Goal: Find specific page/section: Find specific page/section

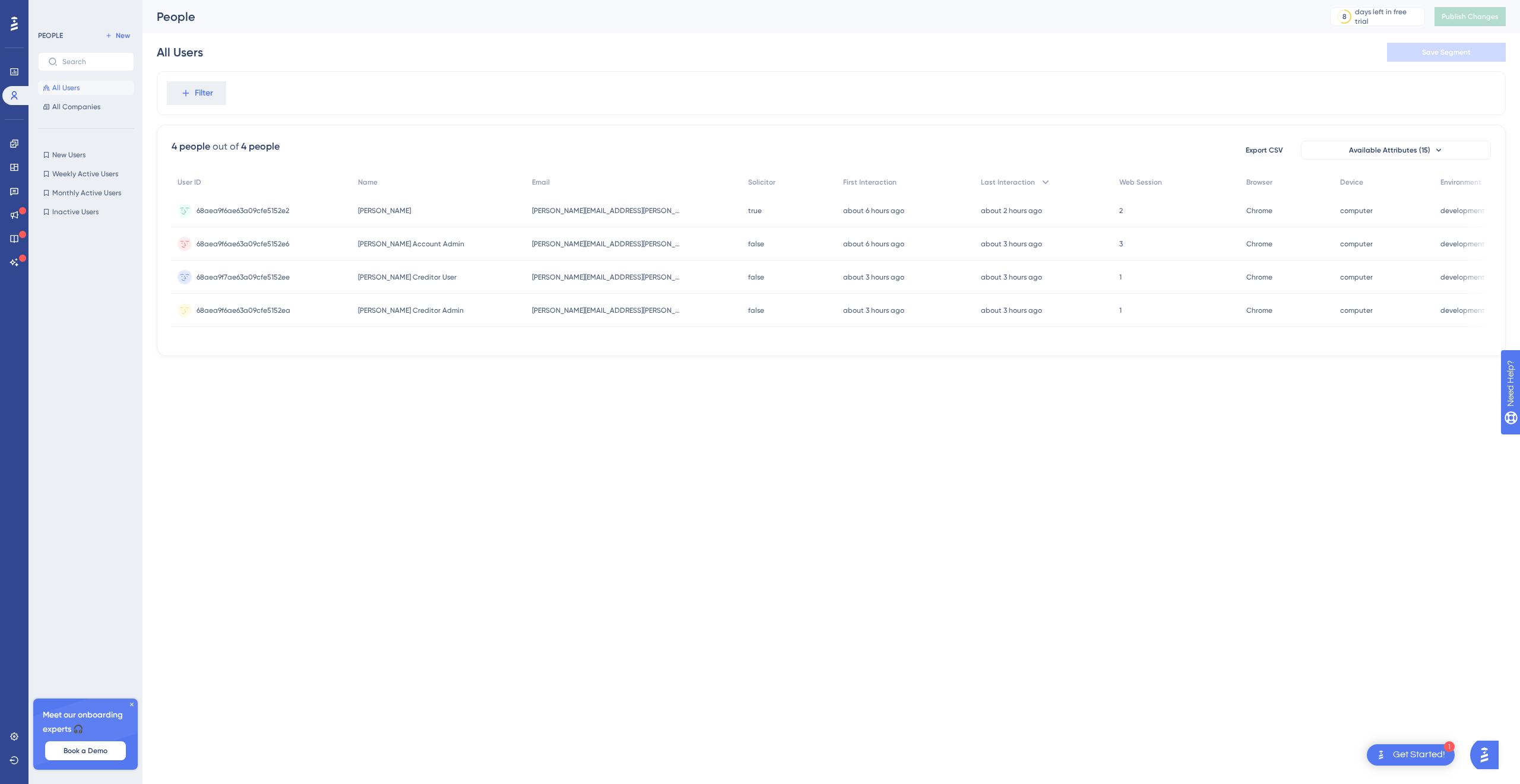
click at [492, 0] on html "1 Get Started! Performance Users Engagement Widgets Feedback Product Updates Kn…" at bounding box center [760, 0] width 1520 height 0
drag, startPoint x: 432, startPoint y: 418, endPoint x: 421, endPoint y: 415, distance: 11.4
click at [432, 0] on html "1 Get Started! Performance Users Engagement Widgets Feedback Product Updates Kn…" at bounding box center [760, 0] width 1520 height 0
drag, startPoint x: 1168, startPoint y: 344, endPoint x: 1413, endPoint y: 338, distance: 245.1
click at [1413, 338] on div "User ID Name Email Solicitor First Interaction Last Interaction Web Session Bro…" at bounding box center [831, 256] width 1319 height 171
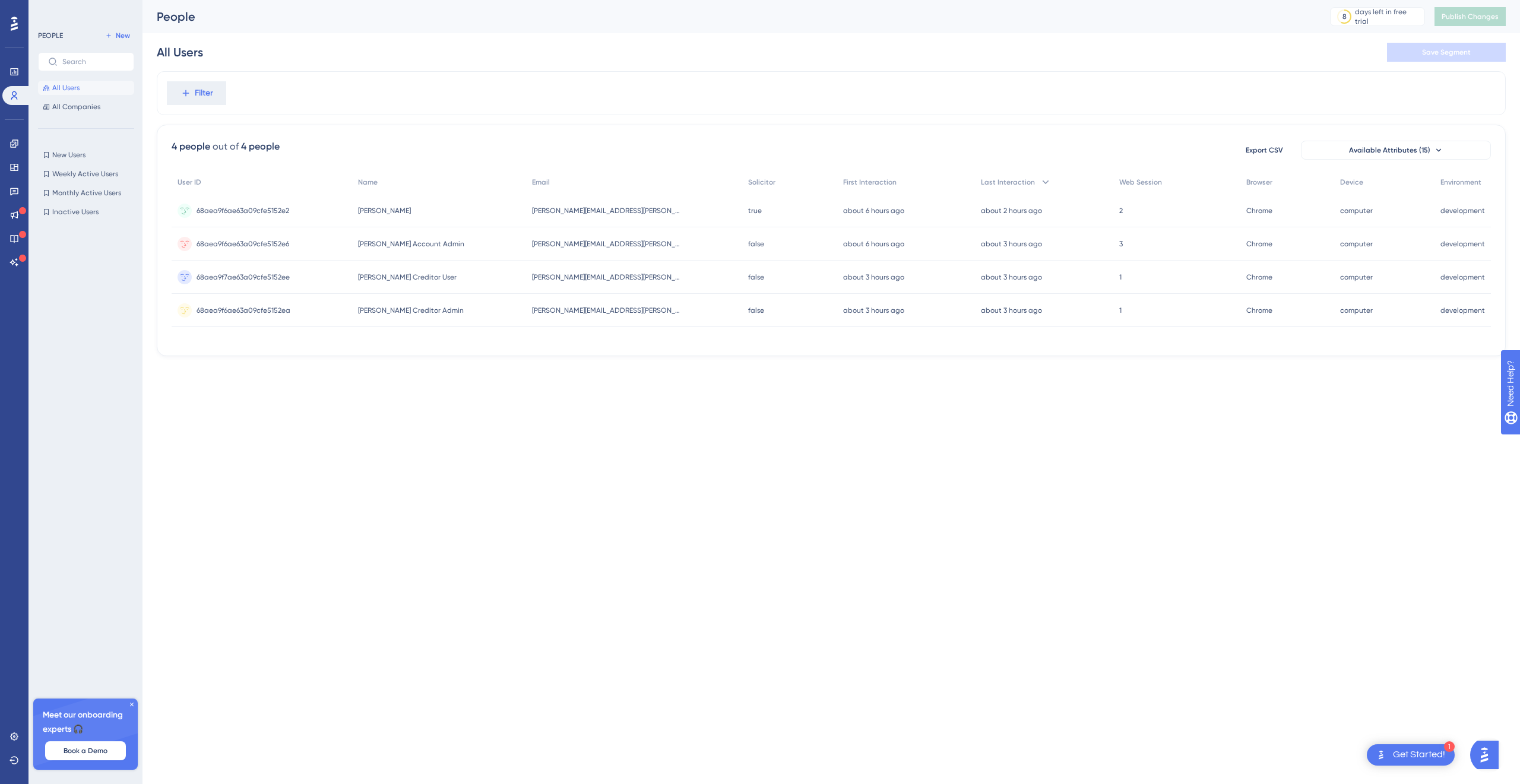
click at [637, 0] on html "1 Get Started! Performance Users Engagement Widgets Feedback Product Updates Kn…" at bounding box center [760, 0] width 1520 height 0
click at [812, 0] on html "1 Get Started! Performance Users Engagement Widgets Feedback Product Updates Kn…" at bounding box center [760, 0] width 1520 height 0
click at [488, 0] on html "1 Get Started! Performance Users Engagement Widgets Feedback Product Updates Kn…" at bounding box center [760, 0] width 1520 height 0
